Goal: Use online tool/utility: Utilize a website feature to perform a specific function

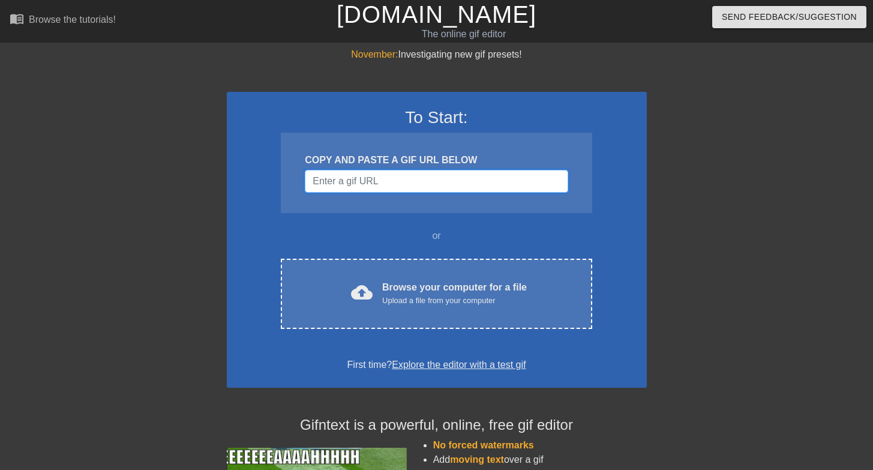
click at [439, 185] on input "Username" at bounding box center [436, 181] width 263 height 23
paste input "[URL][DOMAIN_NAME]"
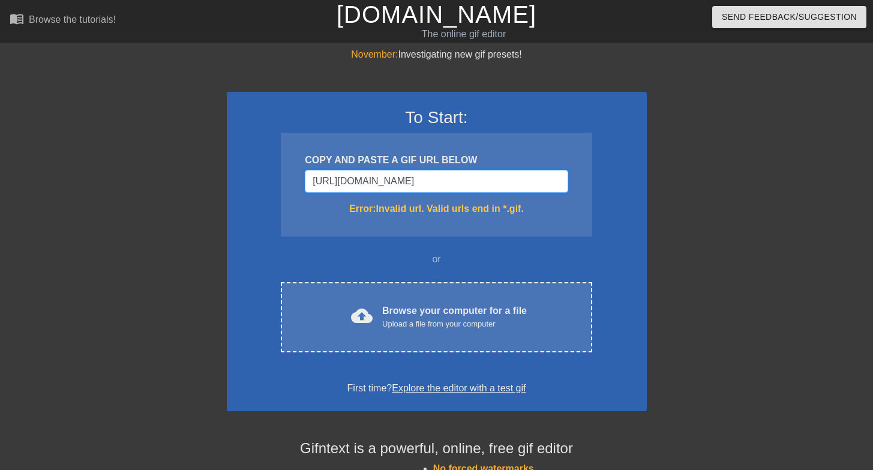
type input "[URL][DOMAIN_NAME]"
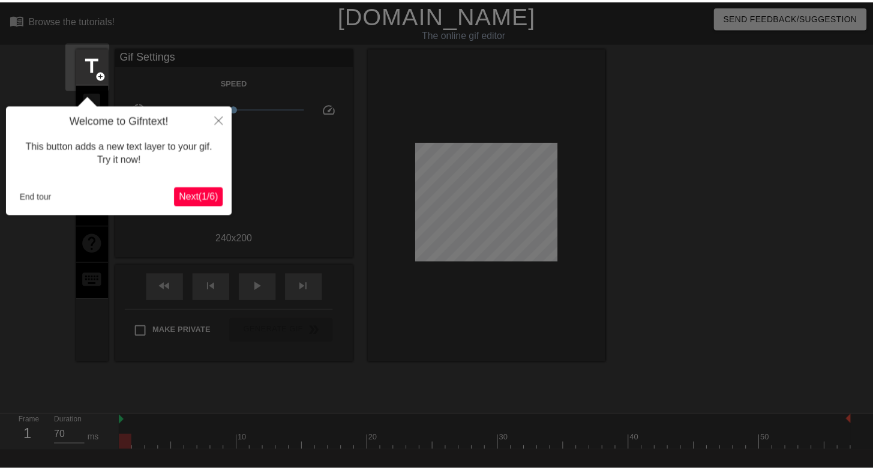
scroll to position [29, 0]
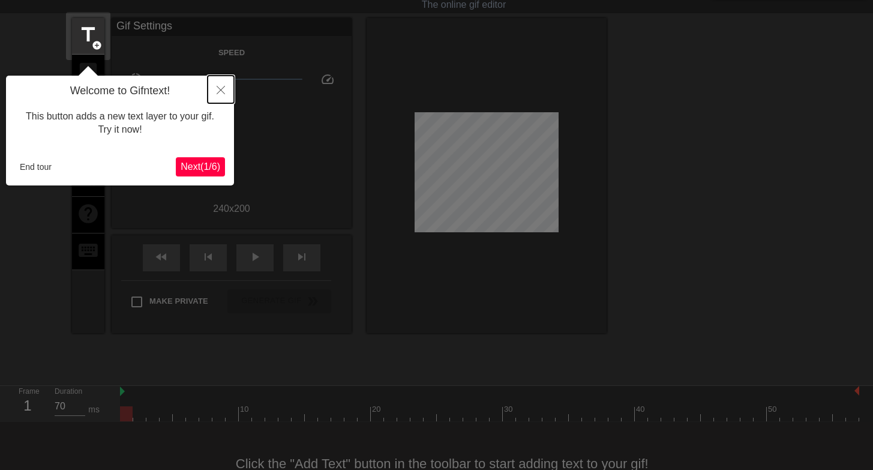
click at [222, 86] on icon "Close" at bounding box center [221, 90] width 8 height 8
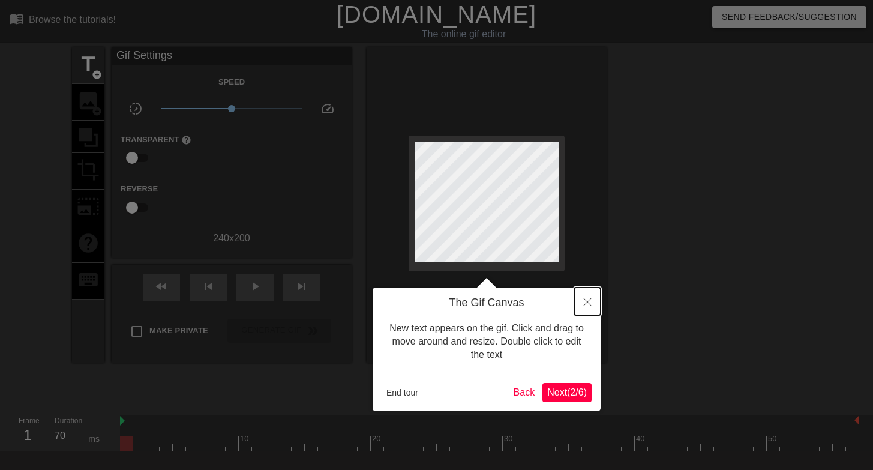
click at [593, 304] on button "Close" at bounding box center [587, 301] width 26 height 28
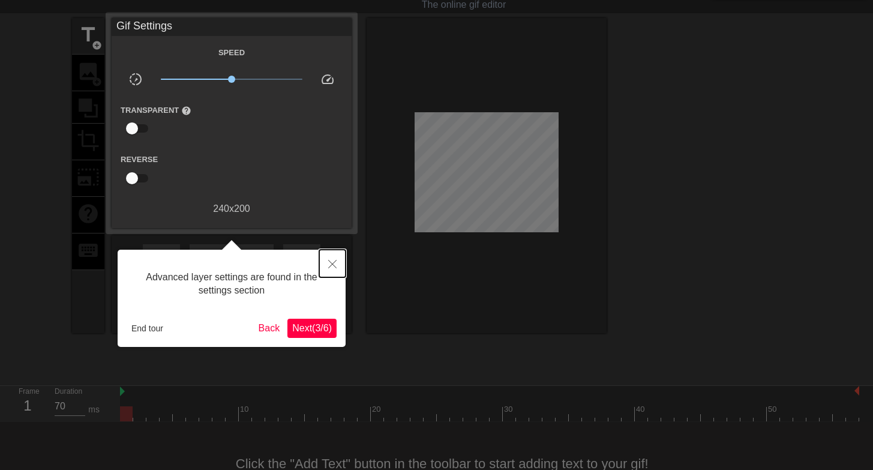
click at [334, 265] on icon "Close" at bounding box center [332, 264] width 8 height 8
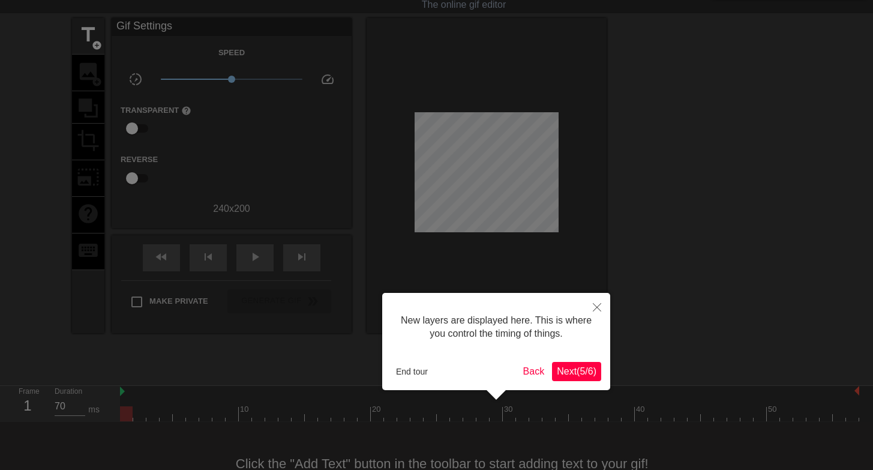
scroll to position [10, 0]
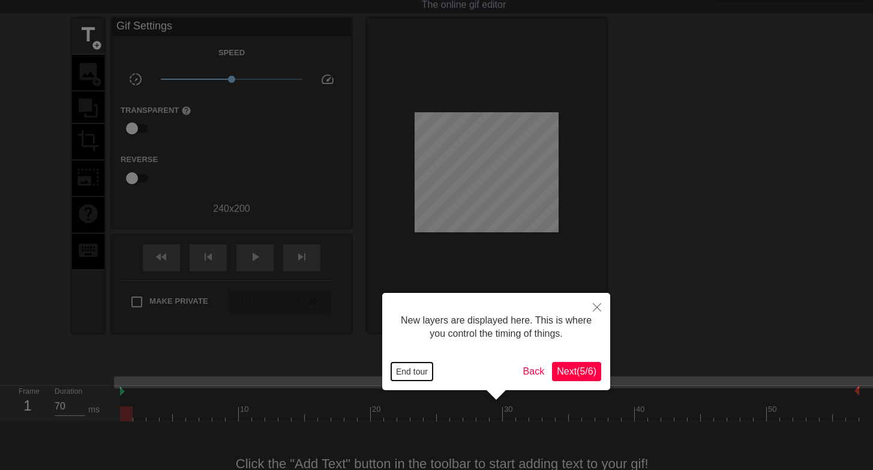
click at [400, 373] on button "End tour" at bounding box center [411, 371] width 41 height 18
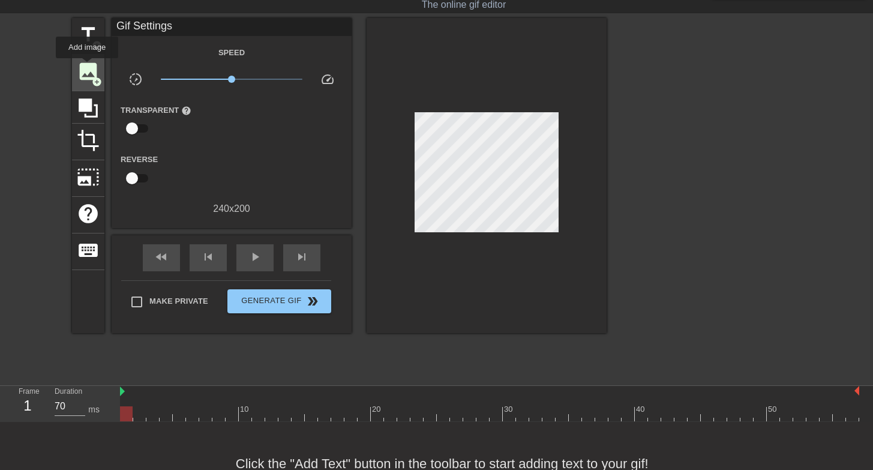
click at [88, 67] on span "image" at bounding box center [88, 71] width 23 height 23
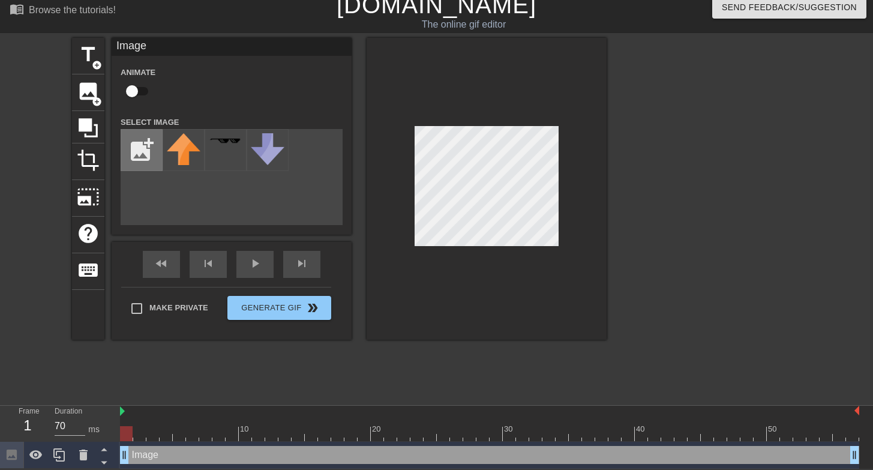
click at [147, 149] on input "file" at bounding box center [141, 150] width 41 height 41
type input "C:\fakepath\Bananas.jpg"
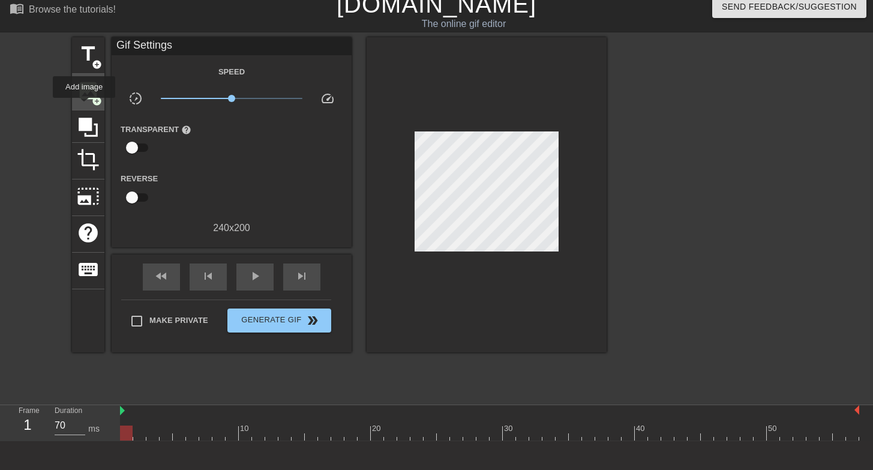
click at [85, 106] on div "image add_circle" at bounding box center [88, 92] width 32 height 37
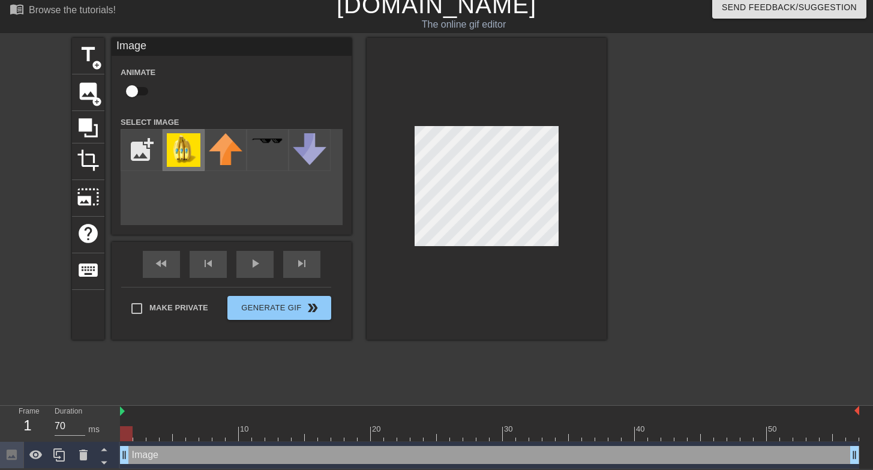
click at [173, 152] on img at bounding box center [184, 150] width 34 height 34
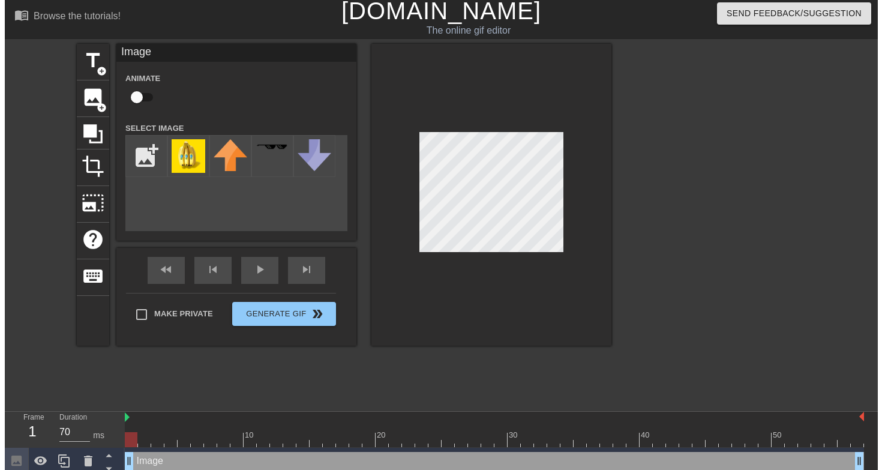
scroll to position [0, 0]
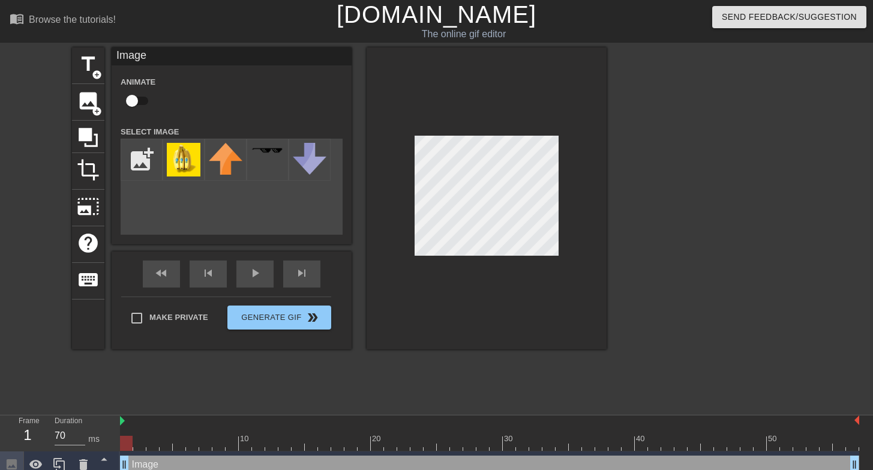
click at [427, 270] on div at bounding box center [487, 198] width 240 height 302
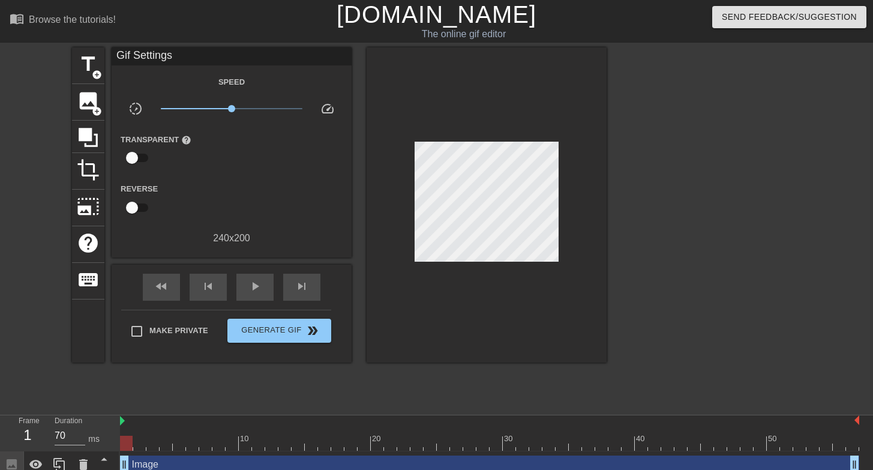
click at [577, 185] on div at bounding box center [487, 204] width 240 height 315
click at [300, 327] on span "Generate Gif double_arrow" at bounding box center [279, 330] width 94 height 14
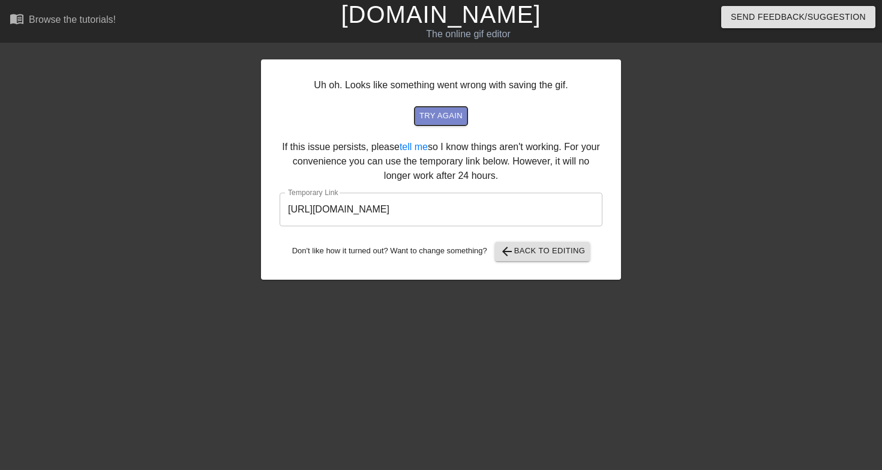
click at [427, 113] on span "try again" at bounding box center [441, 116] width 43 height 14
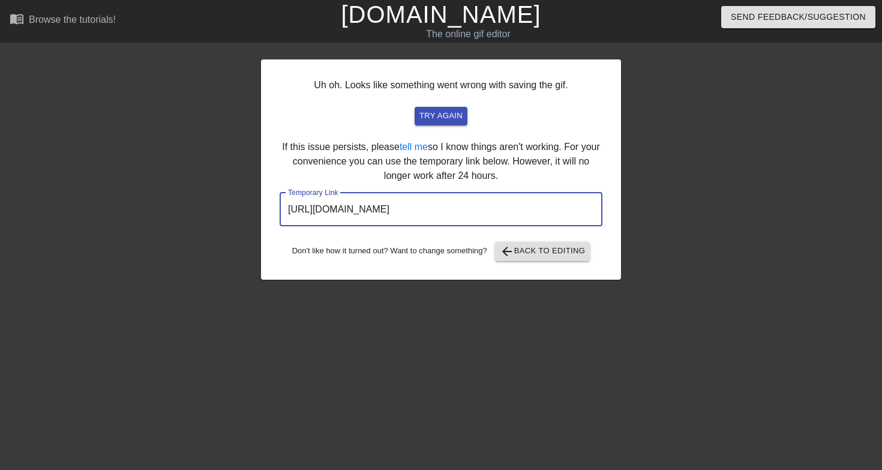
drag, startPoint x: 543, startPoint y: 211, endPoint x: 266, endPoint y: 212, distance: 276.7
click at [266, 212] on div "Uh oh. Looks like something went wrong with saving the gif. try again If this i…" at bounding box center [441, 169] width 360 height 220
